Goal: Find specific page/section: Find specific page/section

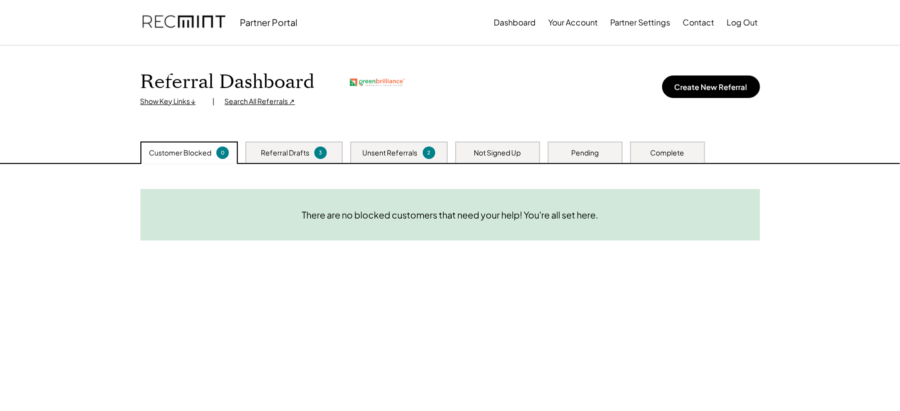
click at [255, 98] on div "Search All Referrals ↗" at bounding box center [260, 101] width 70 height 10
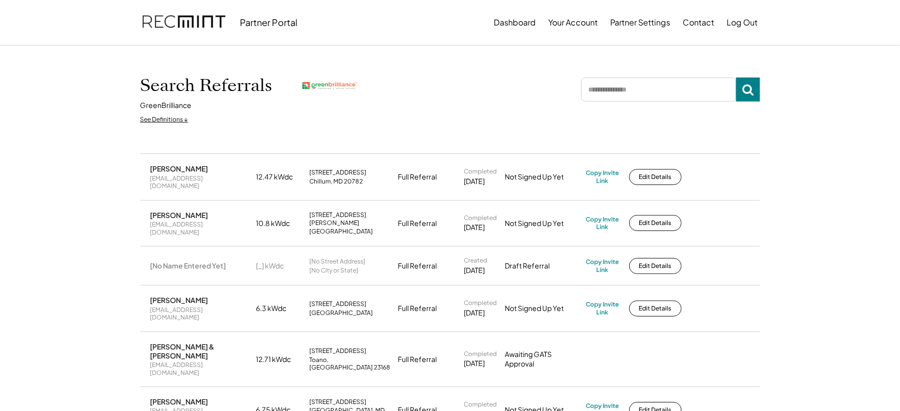
click at [642, 88] on input "input" at bounding box center [658, 89] width 155 height 24
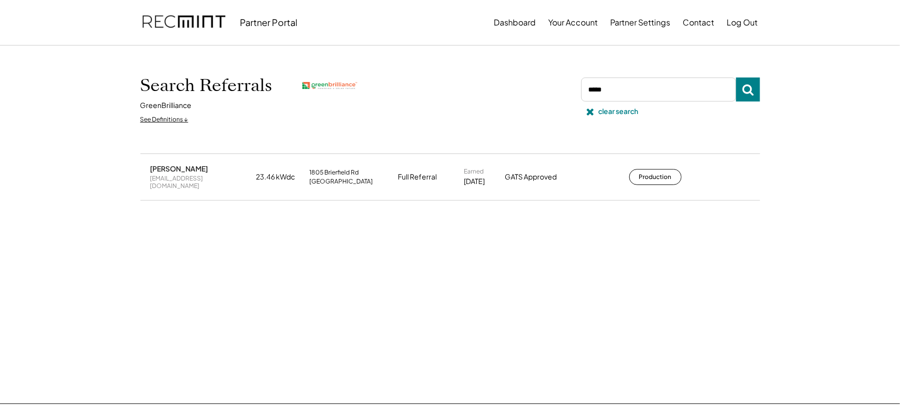
click at [648, 184] on div "Diana Castillo dianahelene@gmail.com 23.46 kWdc 1805 Brierfield Rd Oxon Hill, M…" at bounding box center [450, 176] width 620 height 45
click at [650, 178] on button "Production" at bounding box center [655, 177] width 52 height 16
click at [636, 91] on input "input" at bounding box center [658, 89] width 155 height 24
type input "******"
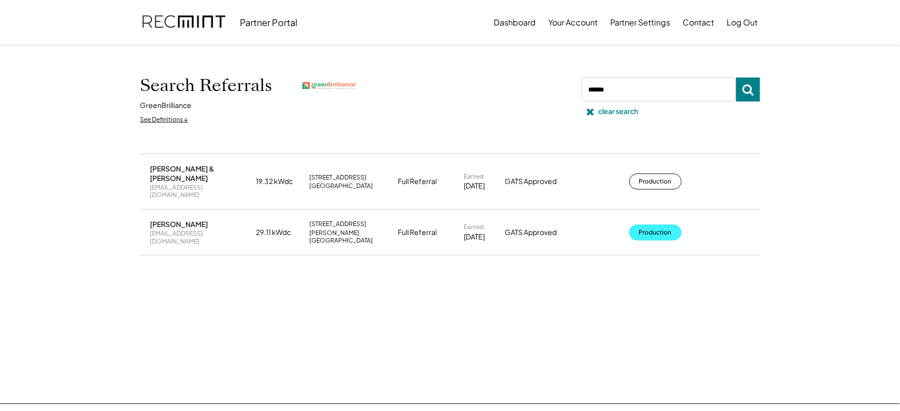
click at [644, 224] on button "Production" at bounding box center [655, 232] width 52 height 16
click at [609, 115] on div "clear search" at bounding box center [619, 111] width 40 height 10
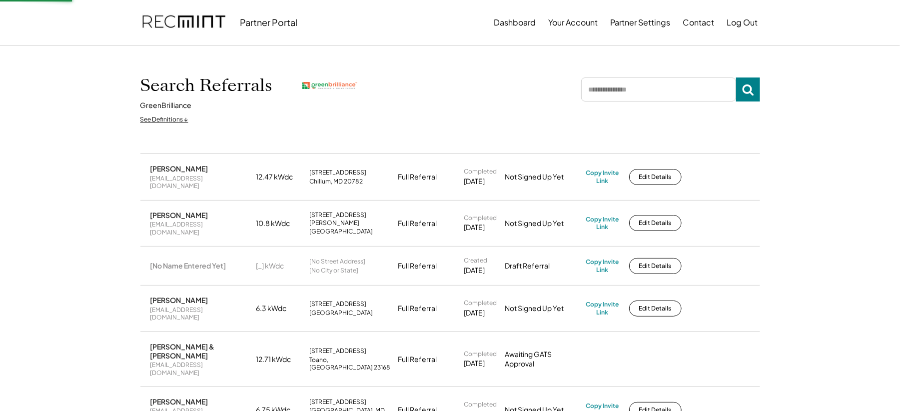
click at [630, 80] on input "input" at bounding box center [658, 89] width 155 height 24
click at [630, 88] on input "input" at bounding box center [658, 89] width 155 height 24
type input "****"
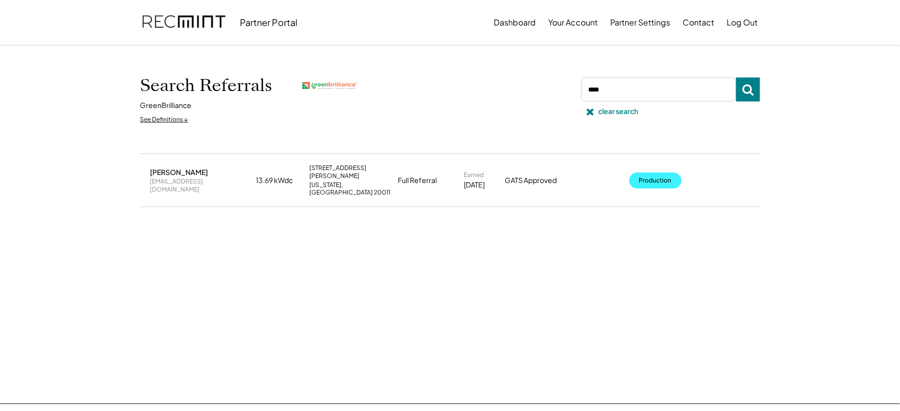
click at [648, 172] on button "Production" at bounding box center [655, 180] width 52 height 16
click at [604, 110] on div "clear search" at bounding box center [619, 111] width 40 height 10
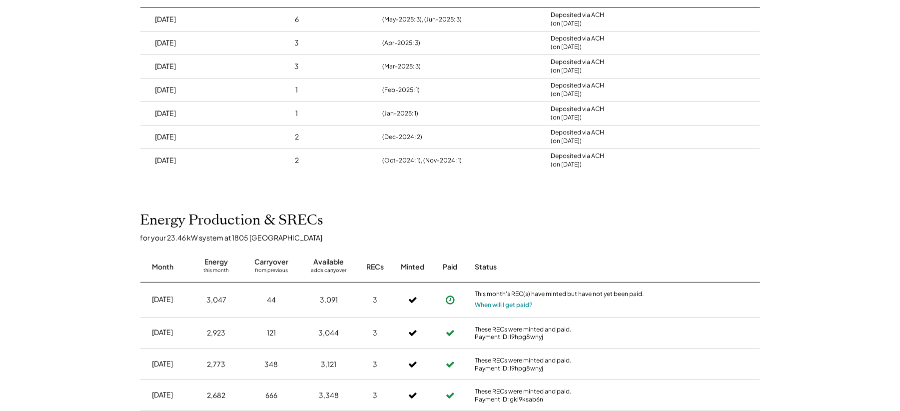
scroll to position [133, 0]
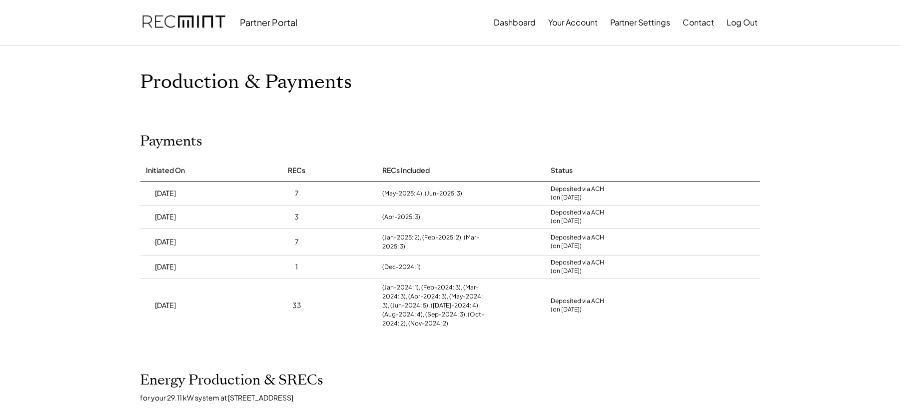
scroll to position [133, 0]
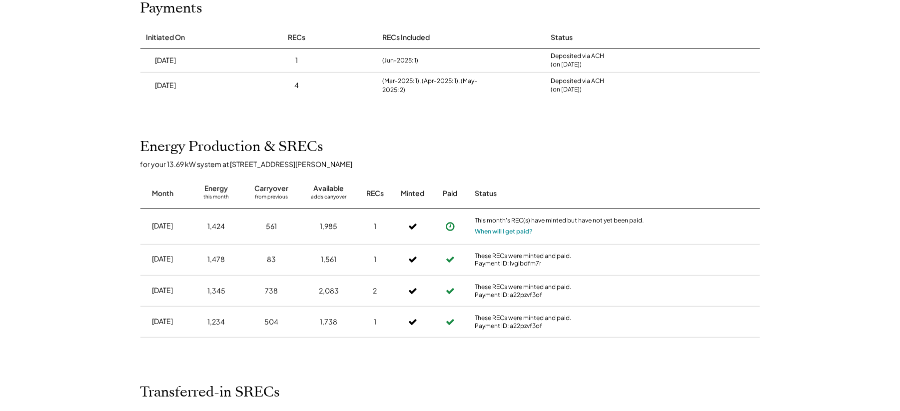
scroll to position [66, 0]
